Goal: Navigation & Orientation: Understand site structure

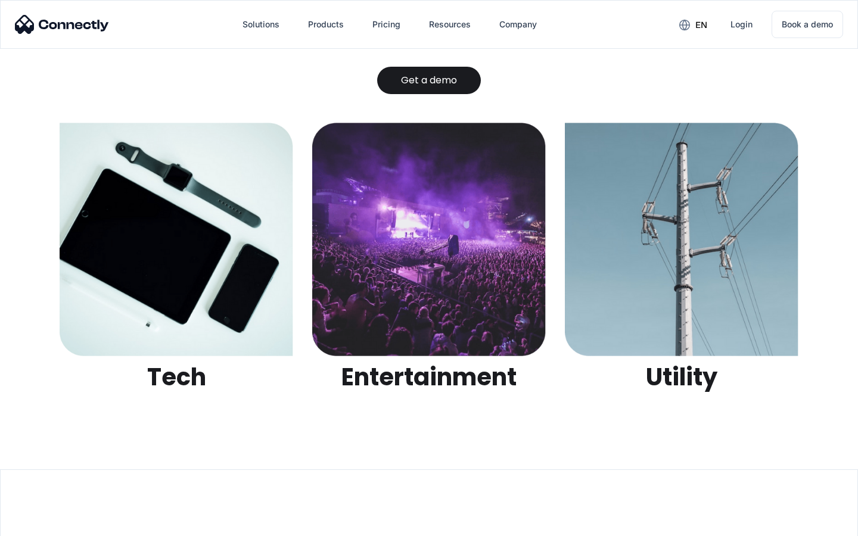
scroll to position [3759, 0]
